Goal: Share content: Share content

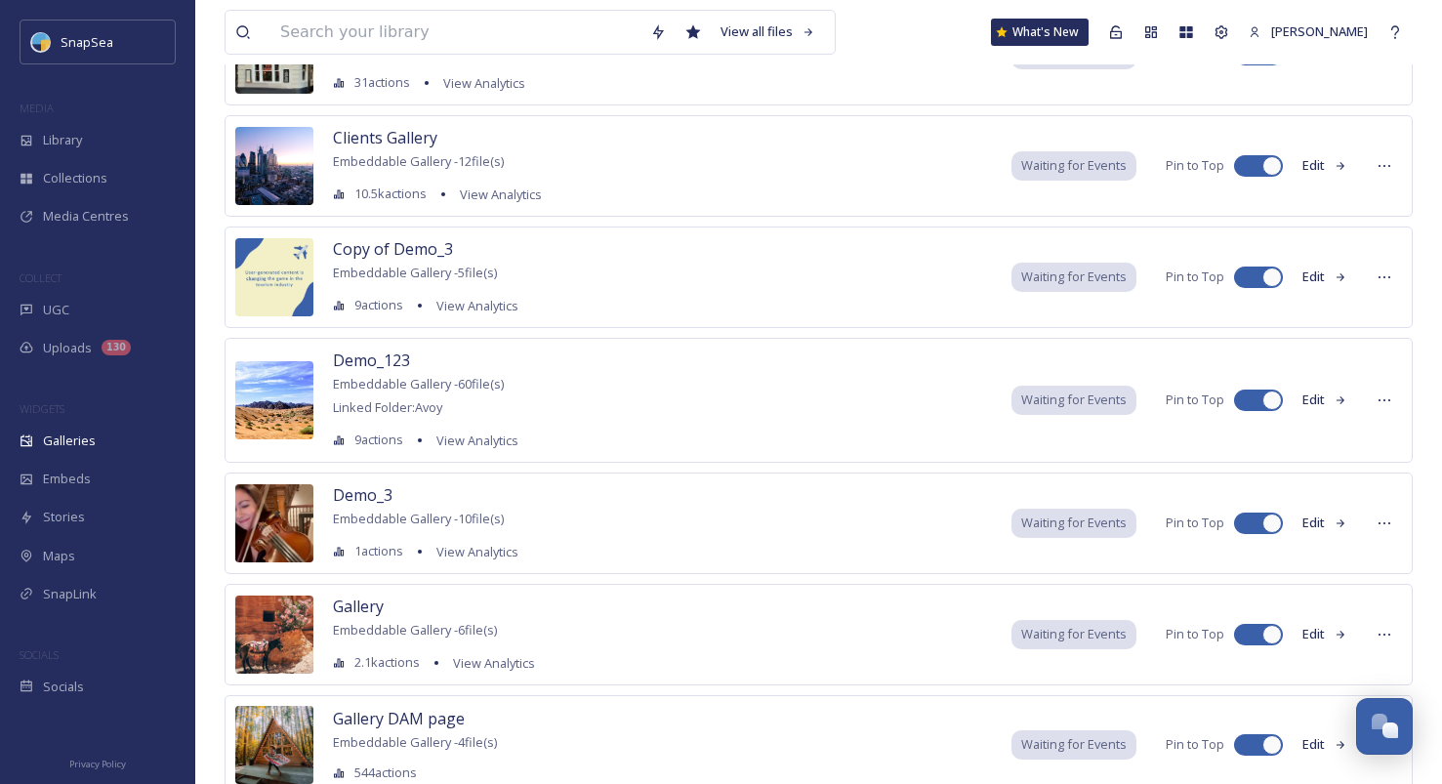
scroll to position [705, 0]
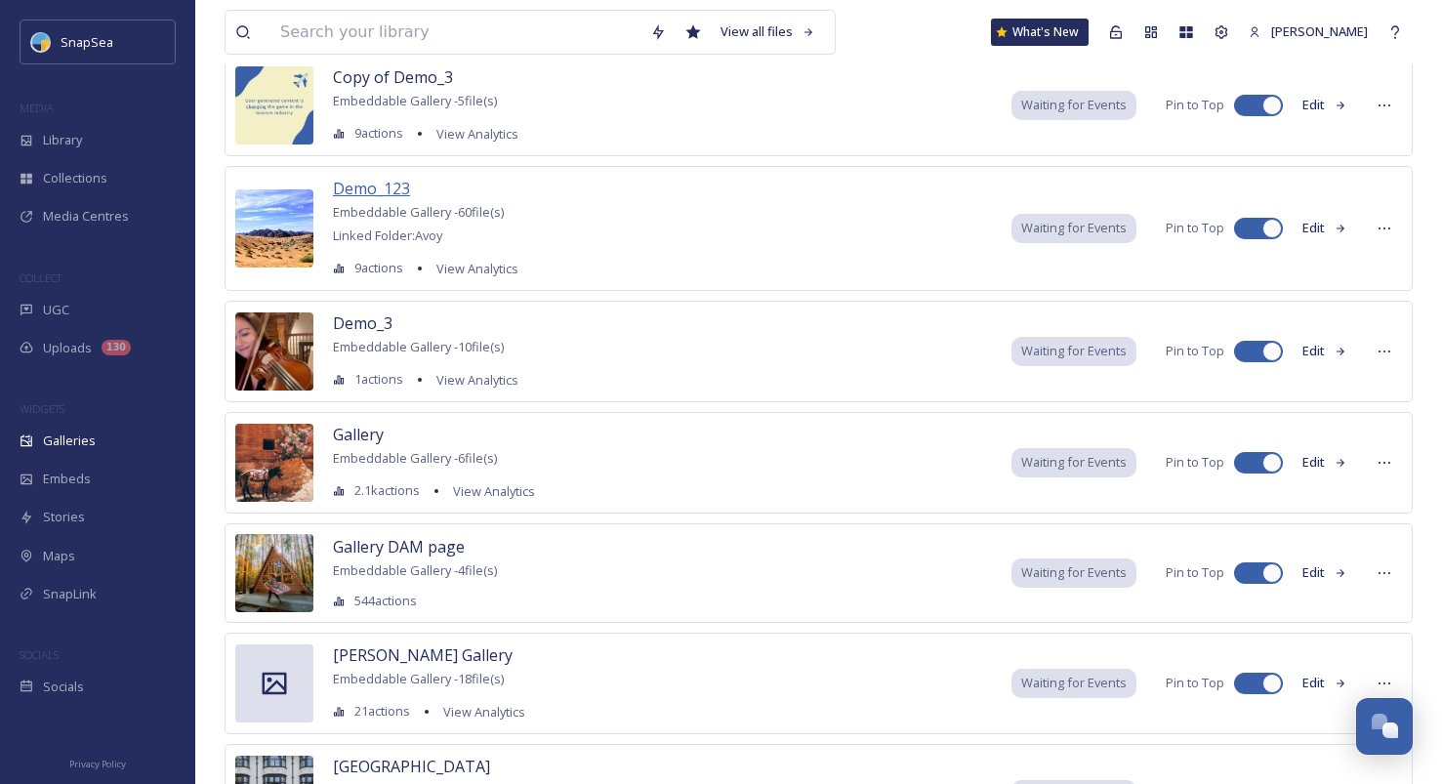
click at [382, 186] on span "Demo_123" at bounding box center [371, 188] width 77 height 21
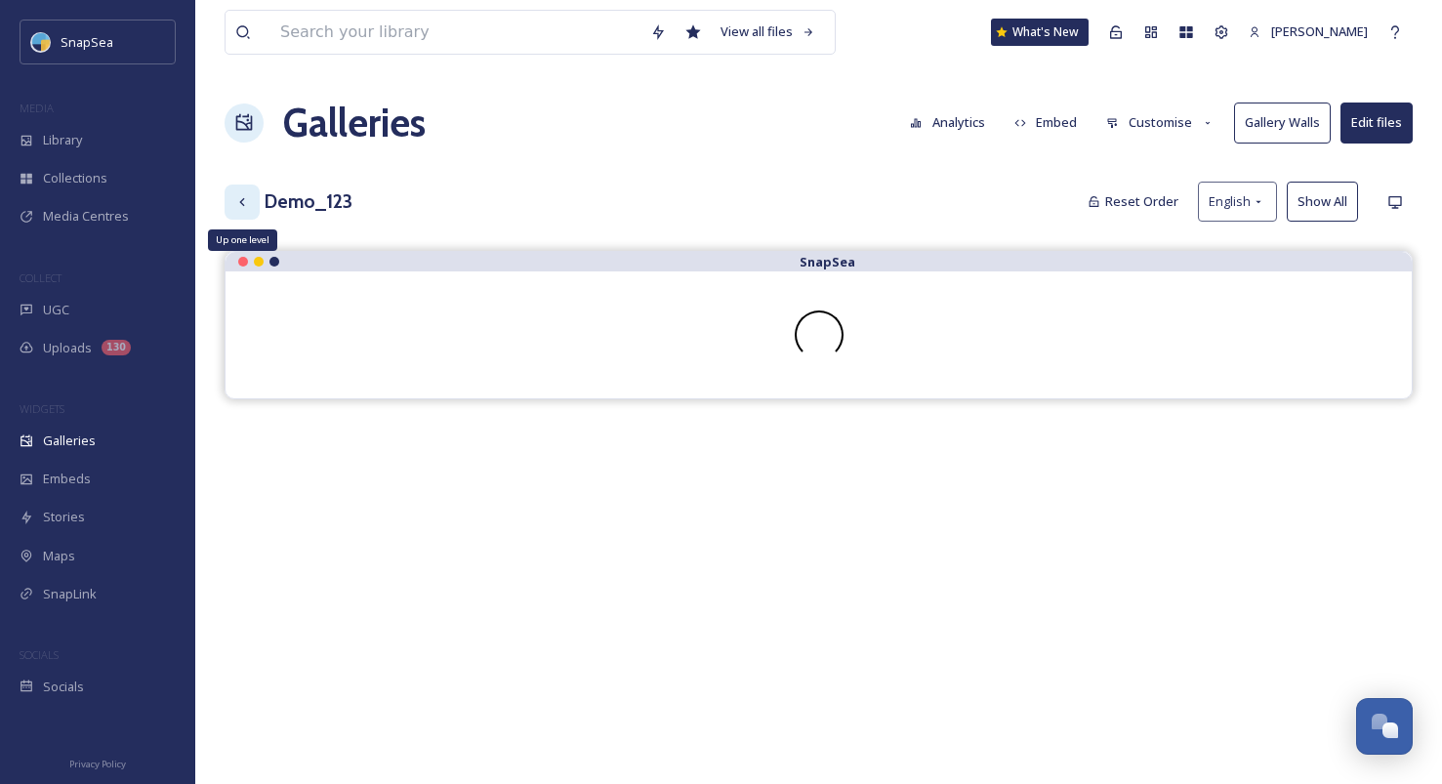
click at [252, 198] on div "Up one level" at bounding box center [242, 202] width 35 height 35
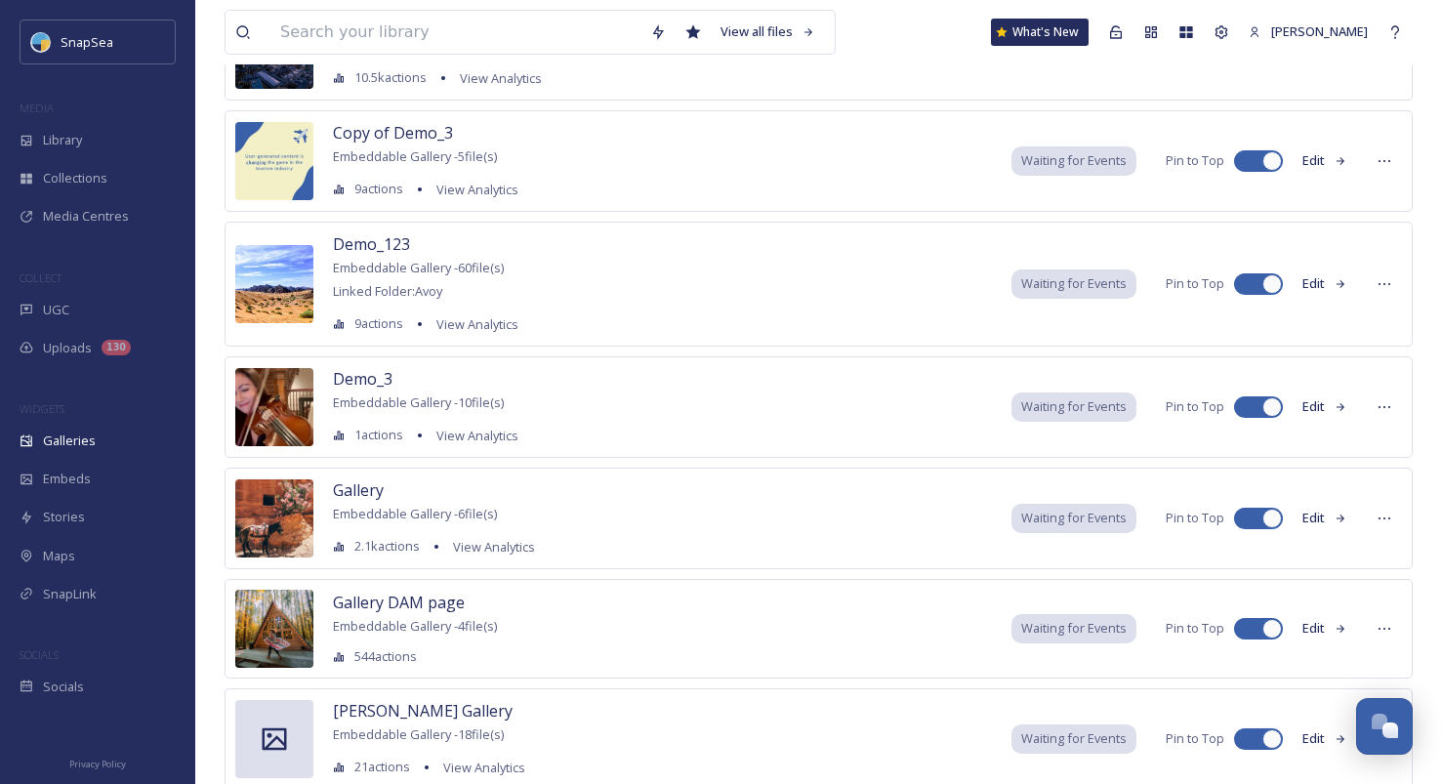
scroll to position [657, 0]
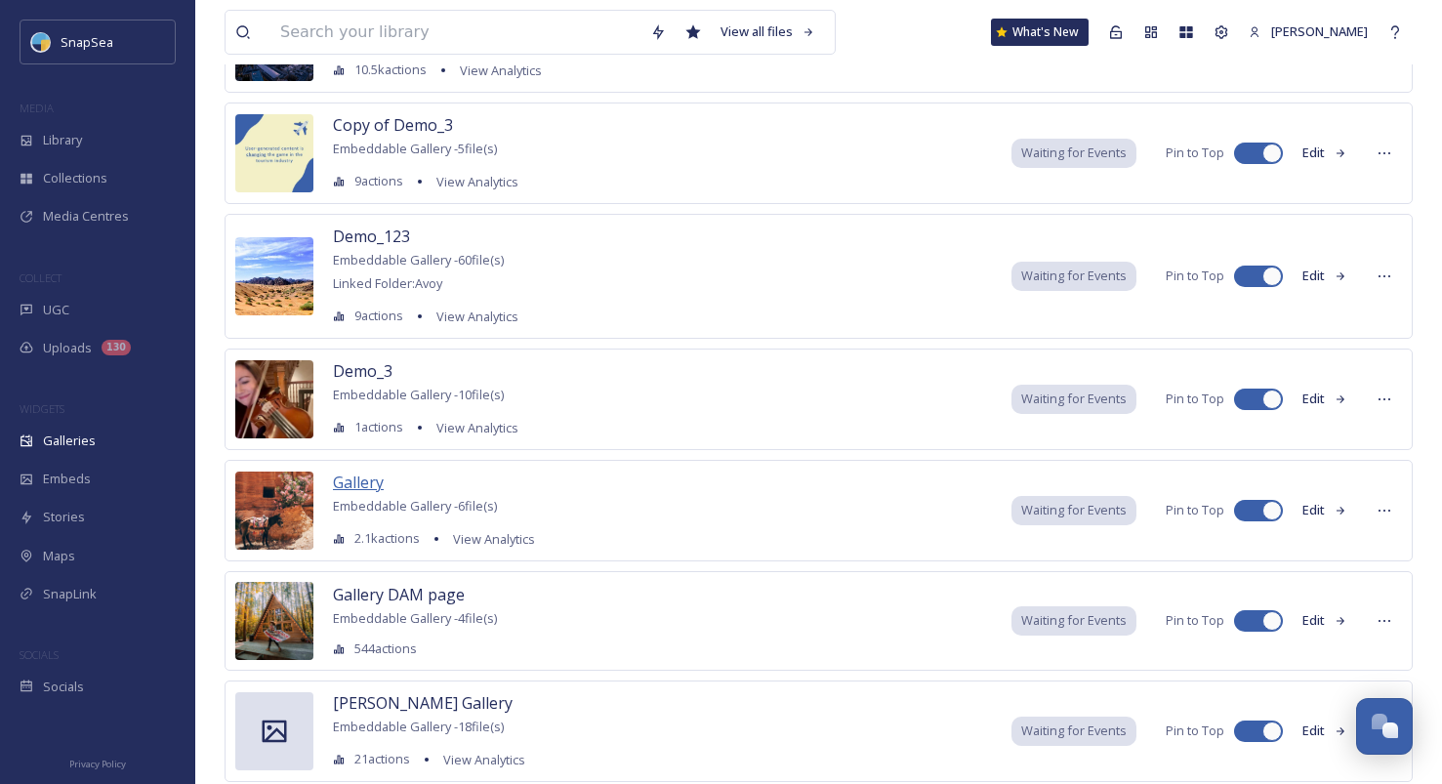
click at [366, 490] on span "Gallery" at bounding box center [358, 482] width 51 height 21
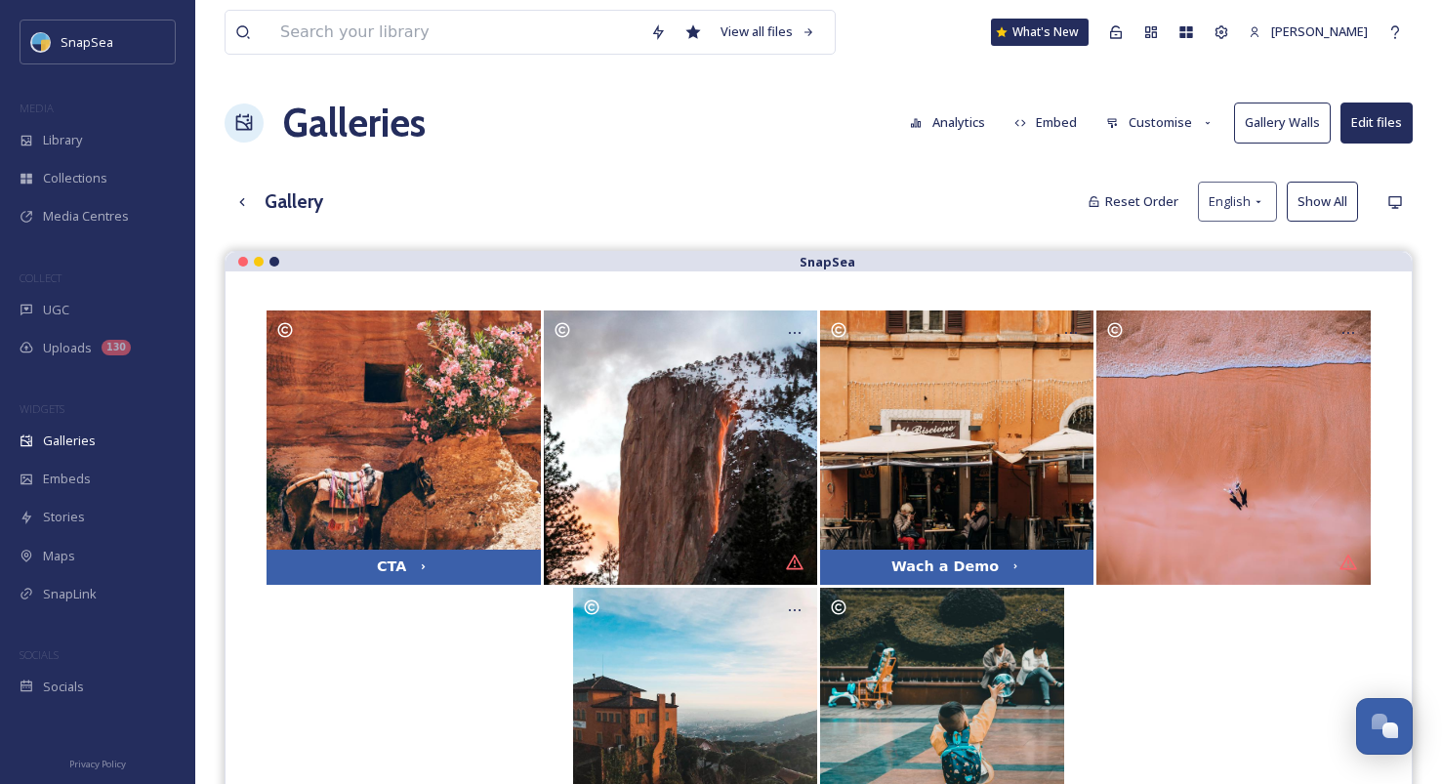
click at [1275, 122] on button "Gallery Walls" at bounding box center [1282, 123] width 97 height 40
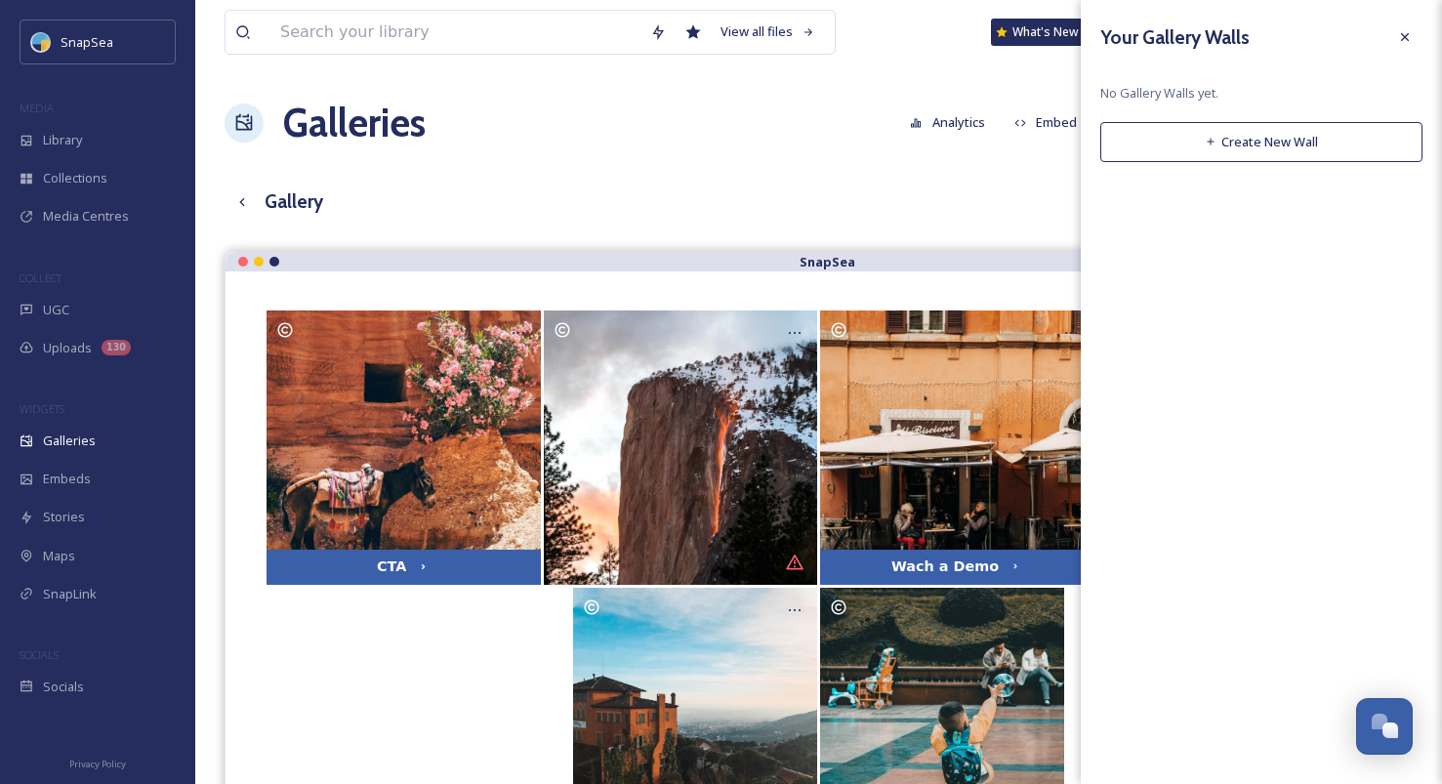
click at [1239, 137] on button "Create New Wall" at bounding box center [1261, 142] width 322 height 40
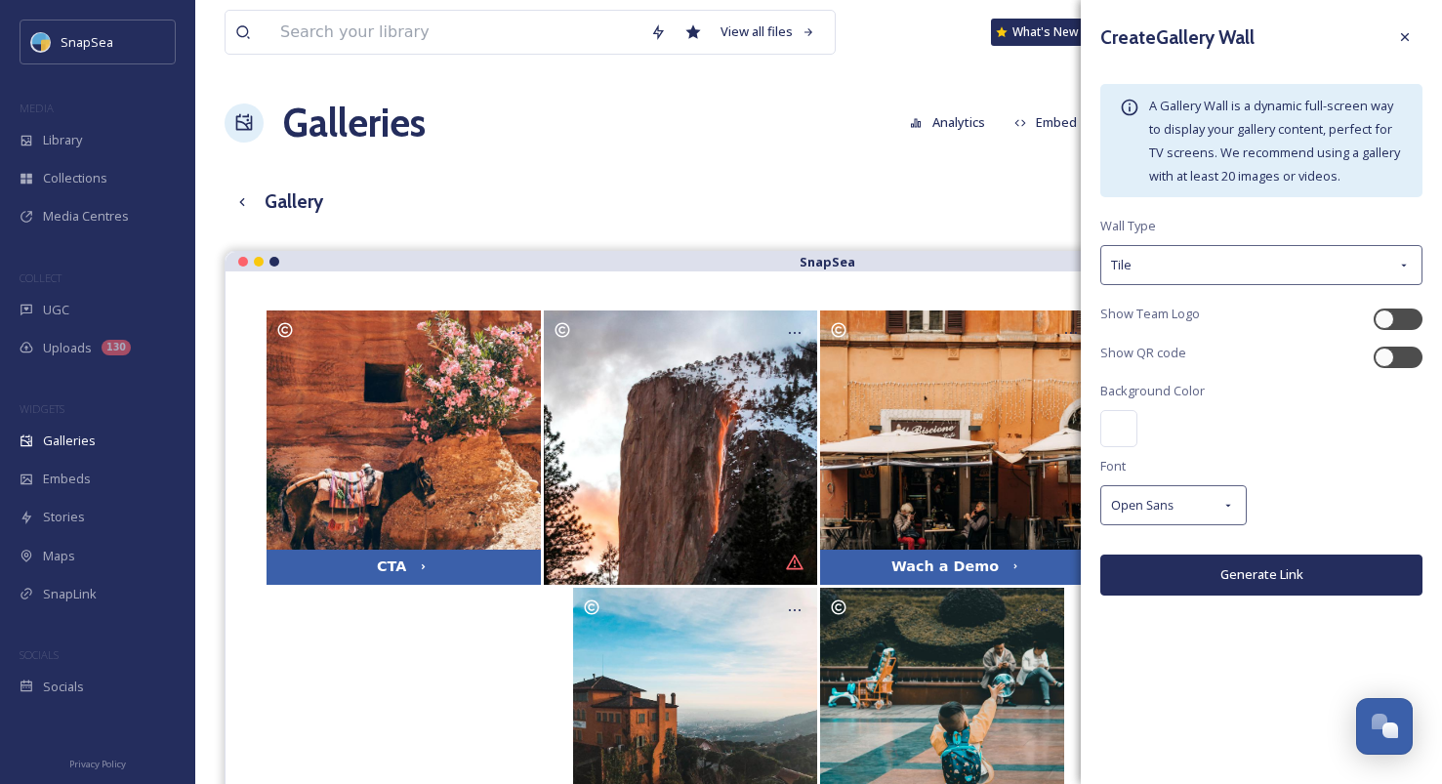
click at [1179, 243] on div "Create Gallery Wall A Gallery Wall is a dynamic full-screen way to display your…" at bounding box center [1261, 322] width 361 height 644
click at [1184, 260] on div "Tile" at bounding box center [1261, 265] width 322 height 40
click at [1189, 387] on div "Masonry" at bounding box center [1261, 387] width 320 height 38
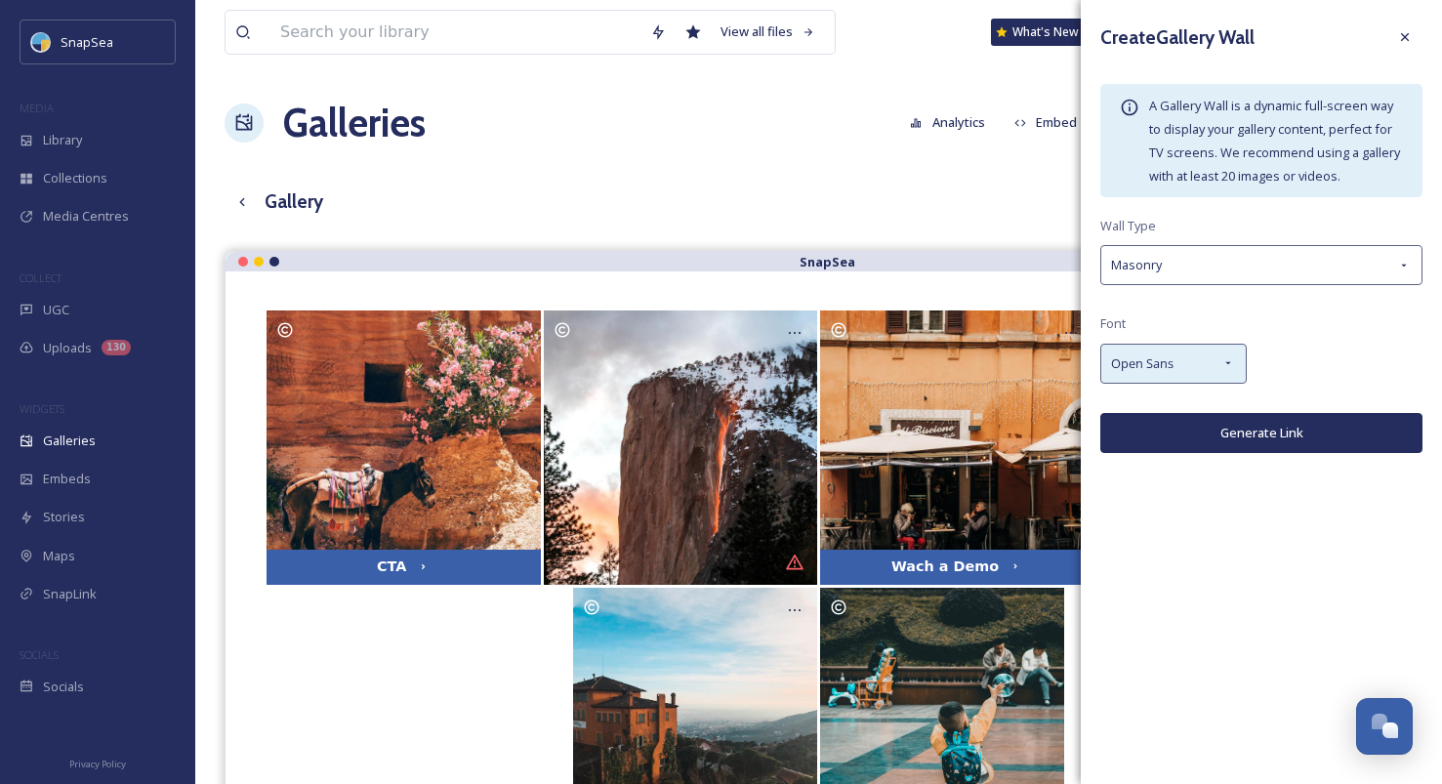
click at [1212, 370] on div "Open Sans" at bounding box center [1173, 364] width 146 height 40
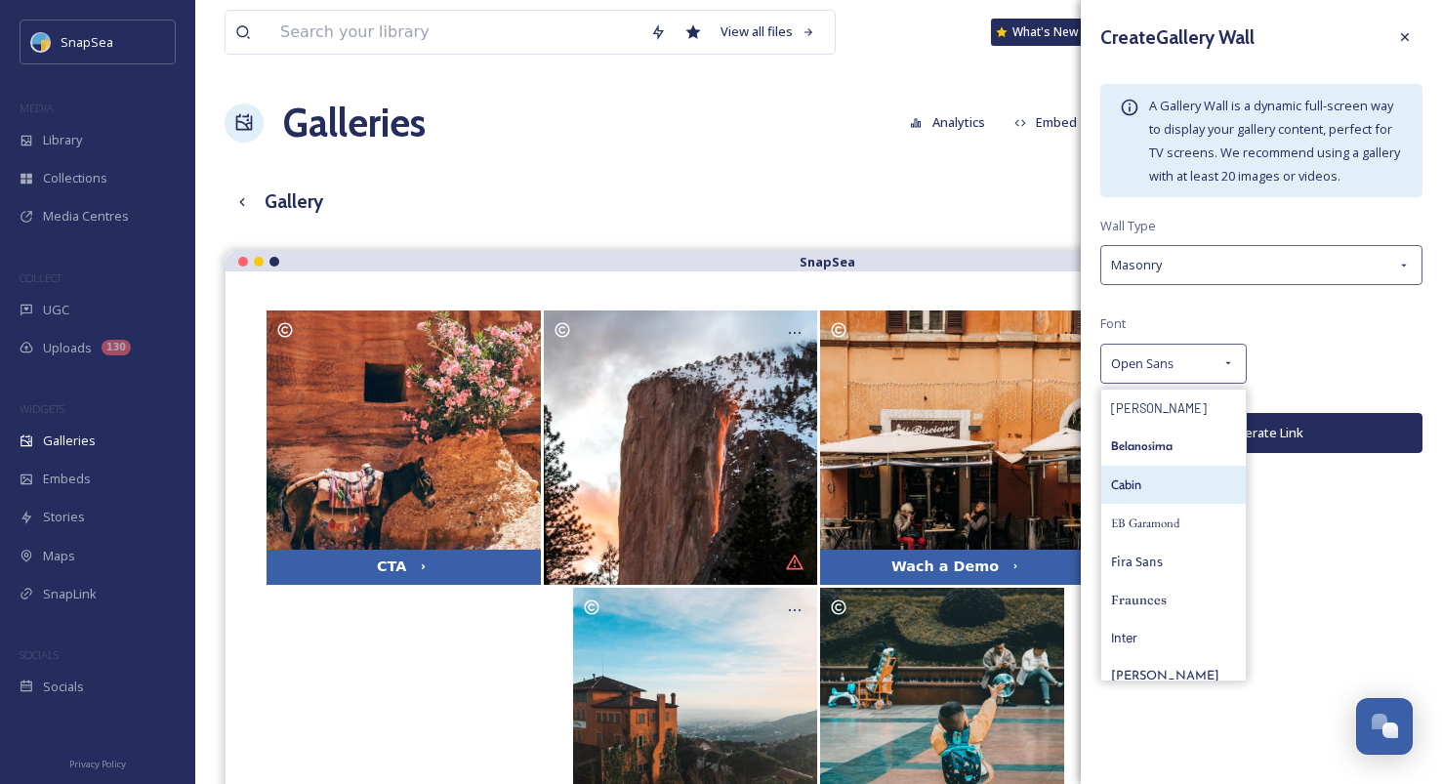
click at [1180, 482] on div "Cabin" at bounding box center [1173, 485] width 144 height 38
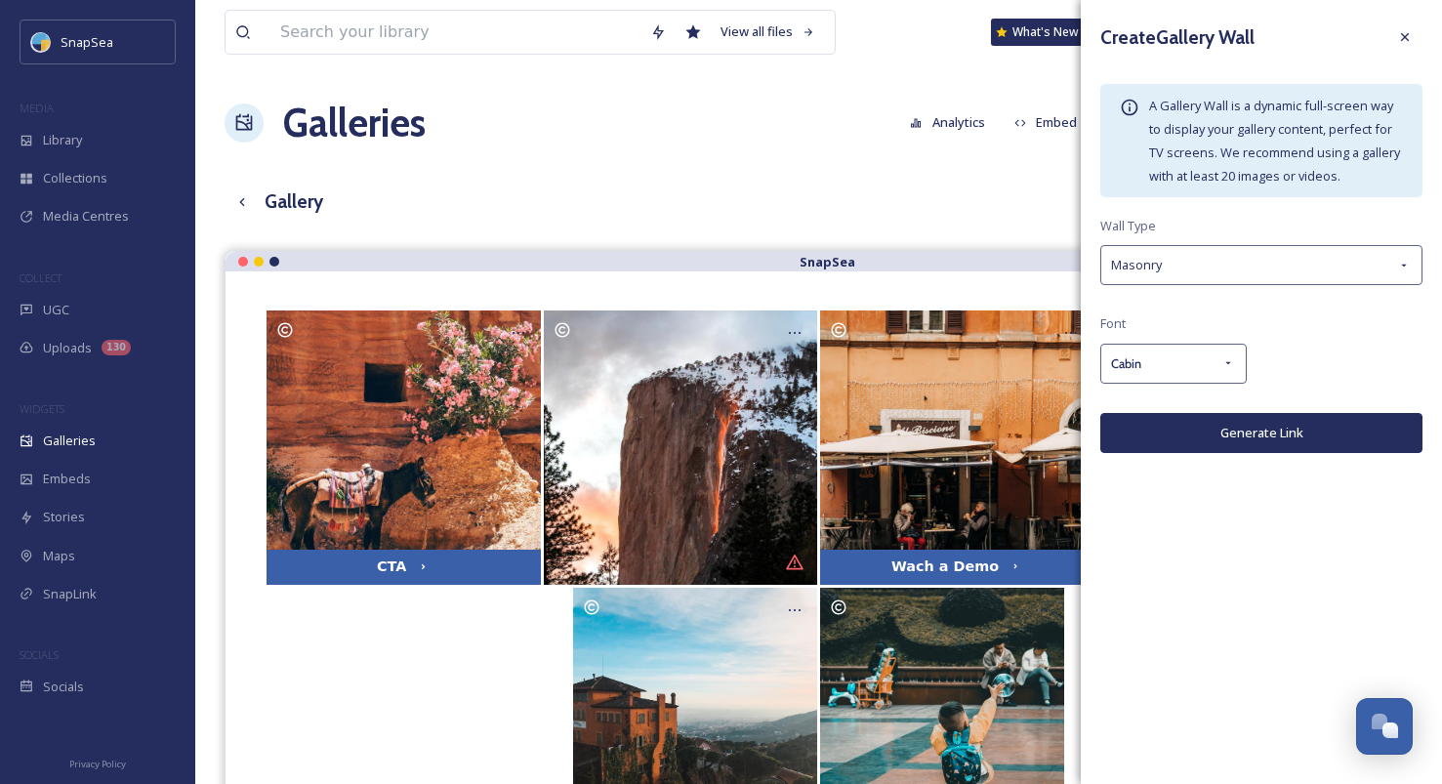
click at [1221, 436] on button "Generate Link" at bounding box center [1261, 433] width 322 height 40
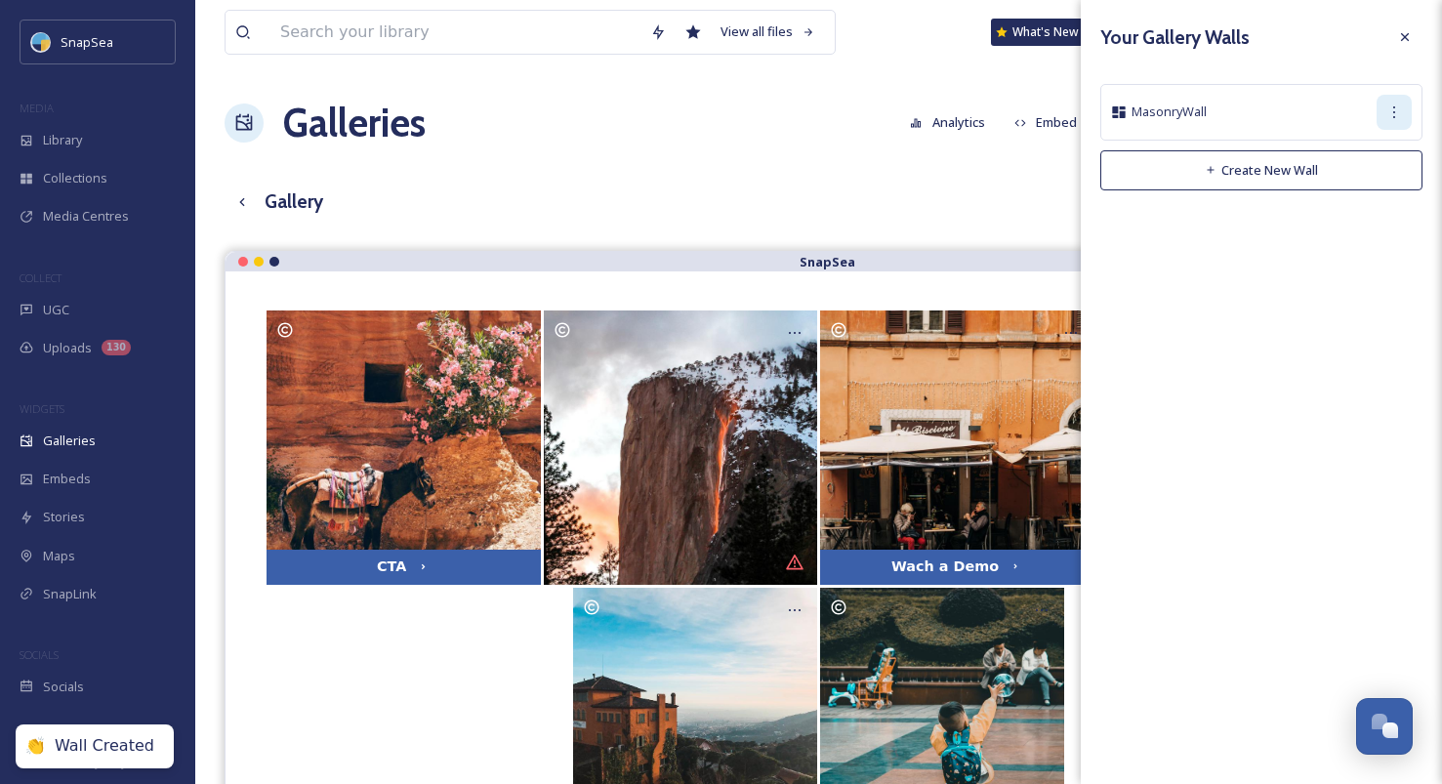
click at [1388, 117] on icon at bounding box center [1394, 112] width 16 height 16
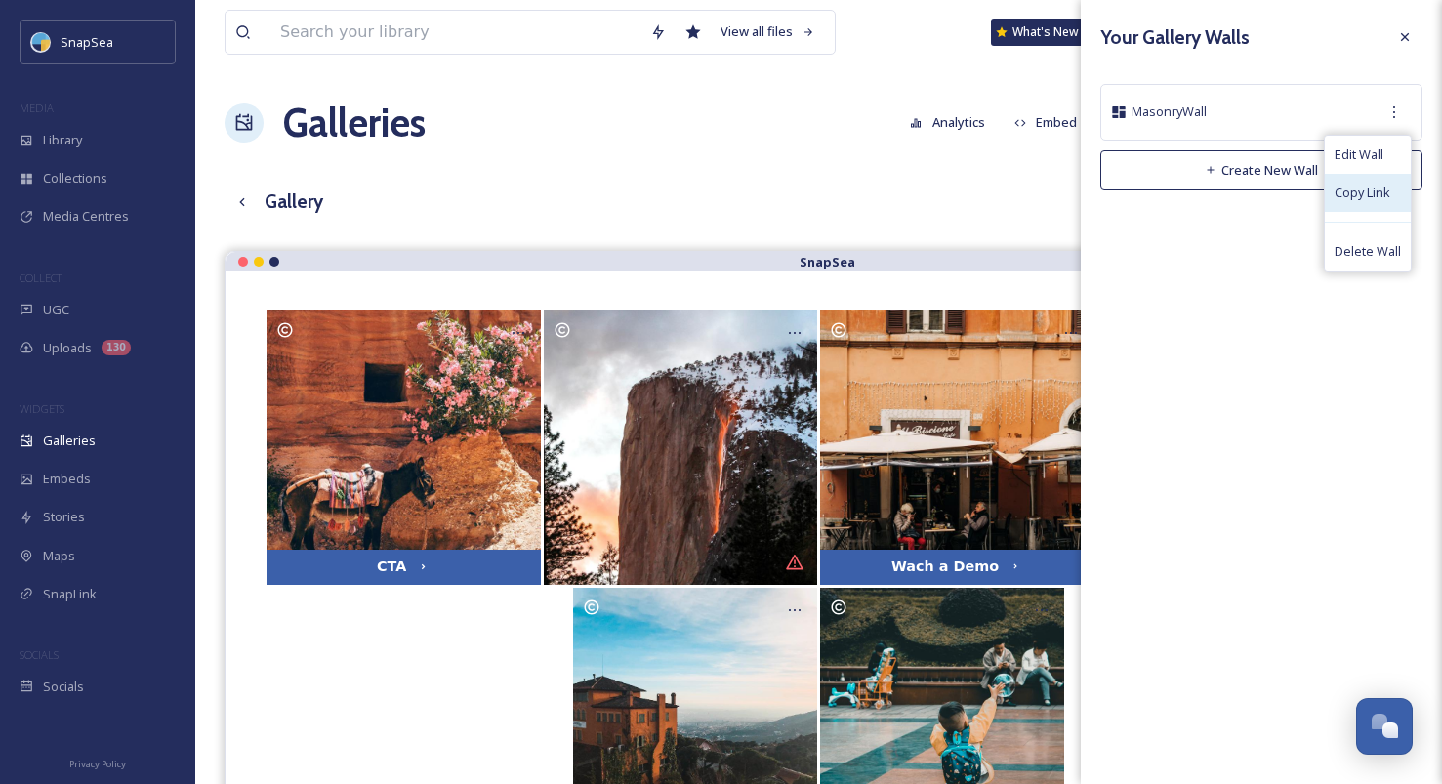
click at [1366, 202] on span "Copy Link" at bounding box center [1363, 193] width 56 height 19
